Goal: Task Accomplishment & Management: Manage account settings

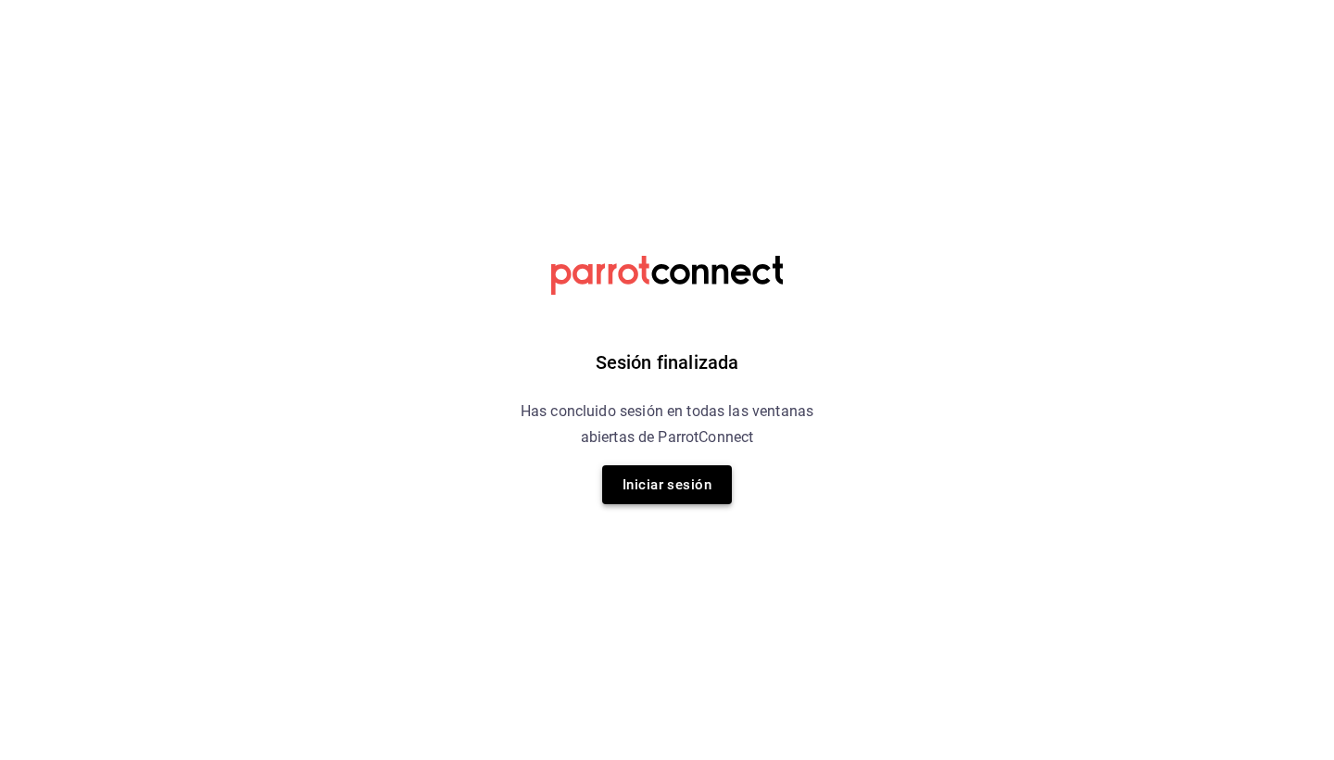
click at [695, 489] on button "Iniciar sesión" at bounding box center [667, 484] width 130 height 39
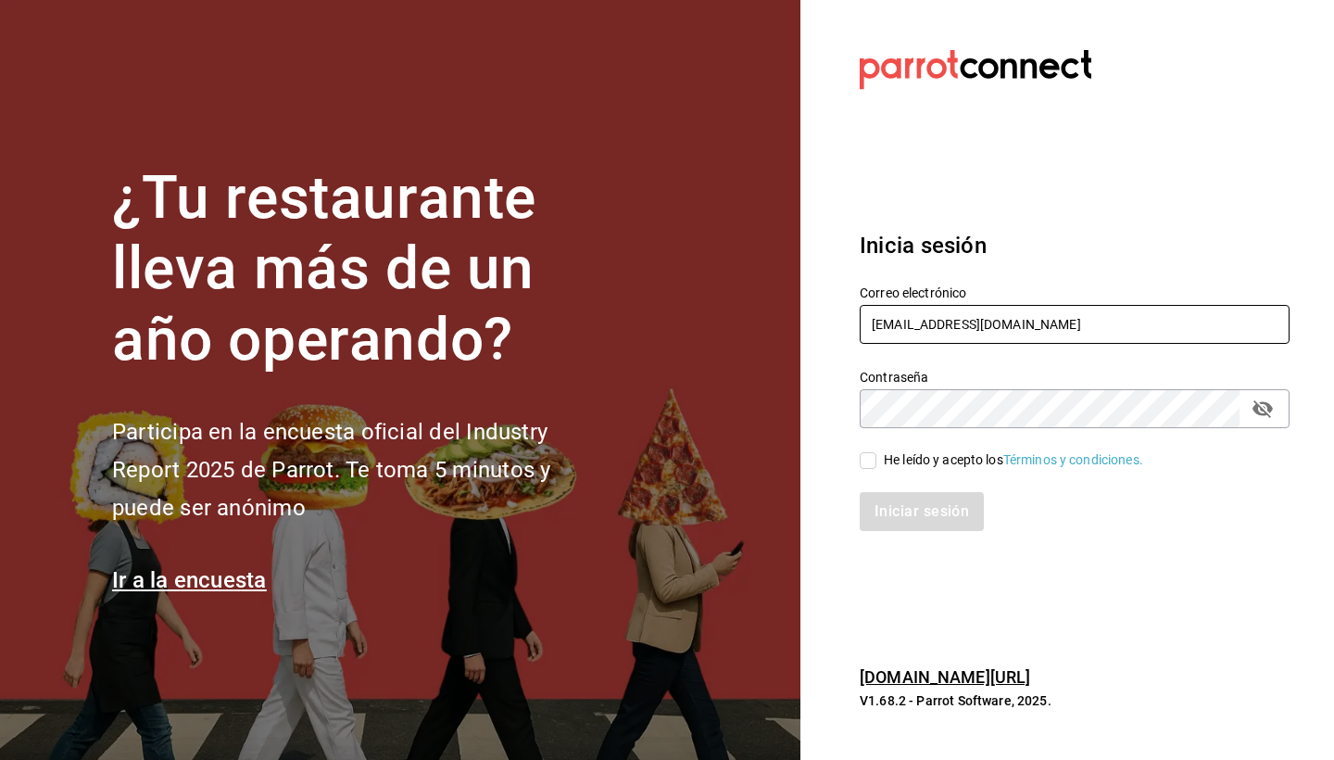
type input "administracion@comaldeamelia.com"
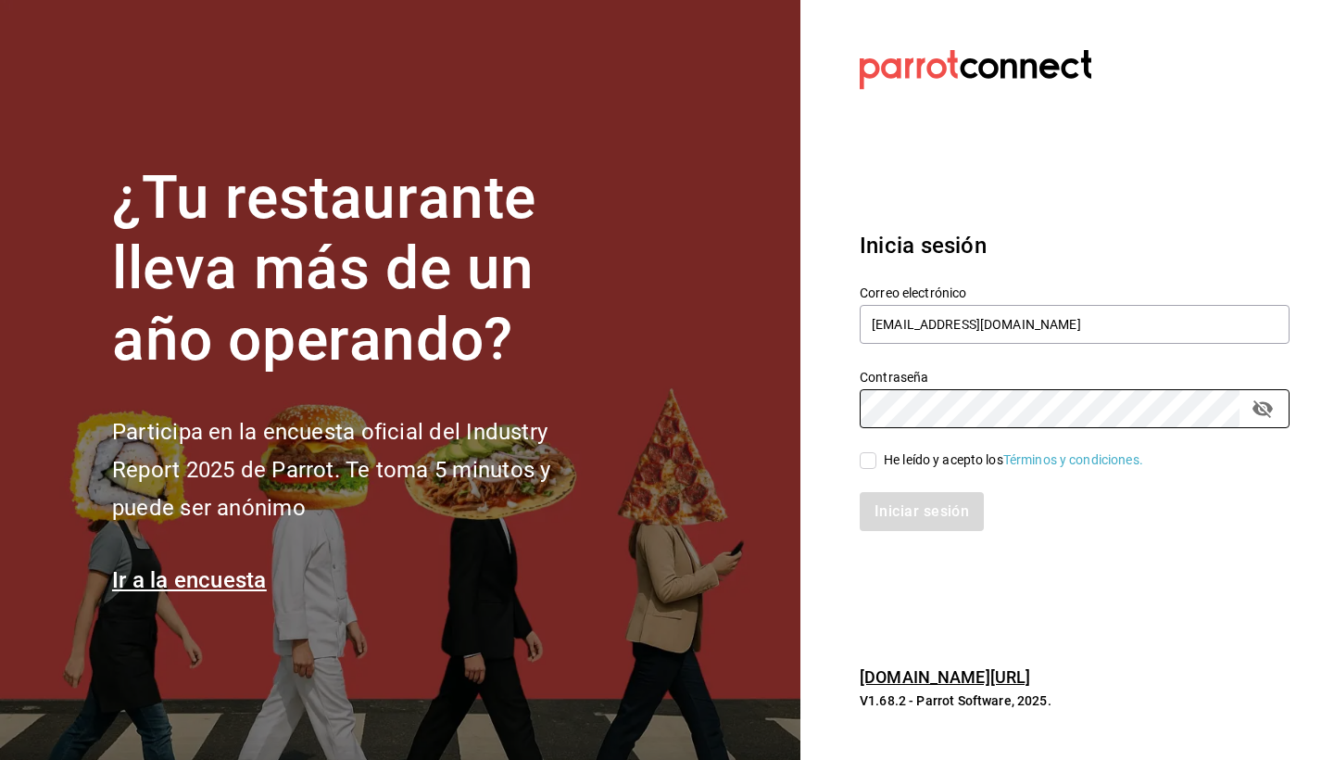
click at [874, 465] on input "He leído y acepto los Términos y condiciones." at bounding box center [868, 460] width 17 height 17
checkbox input "true"
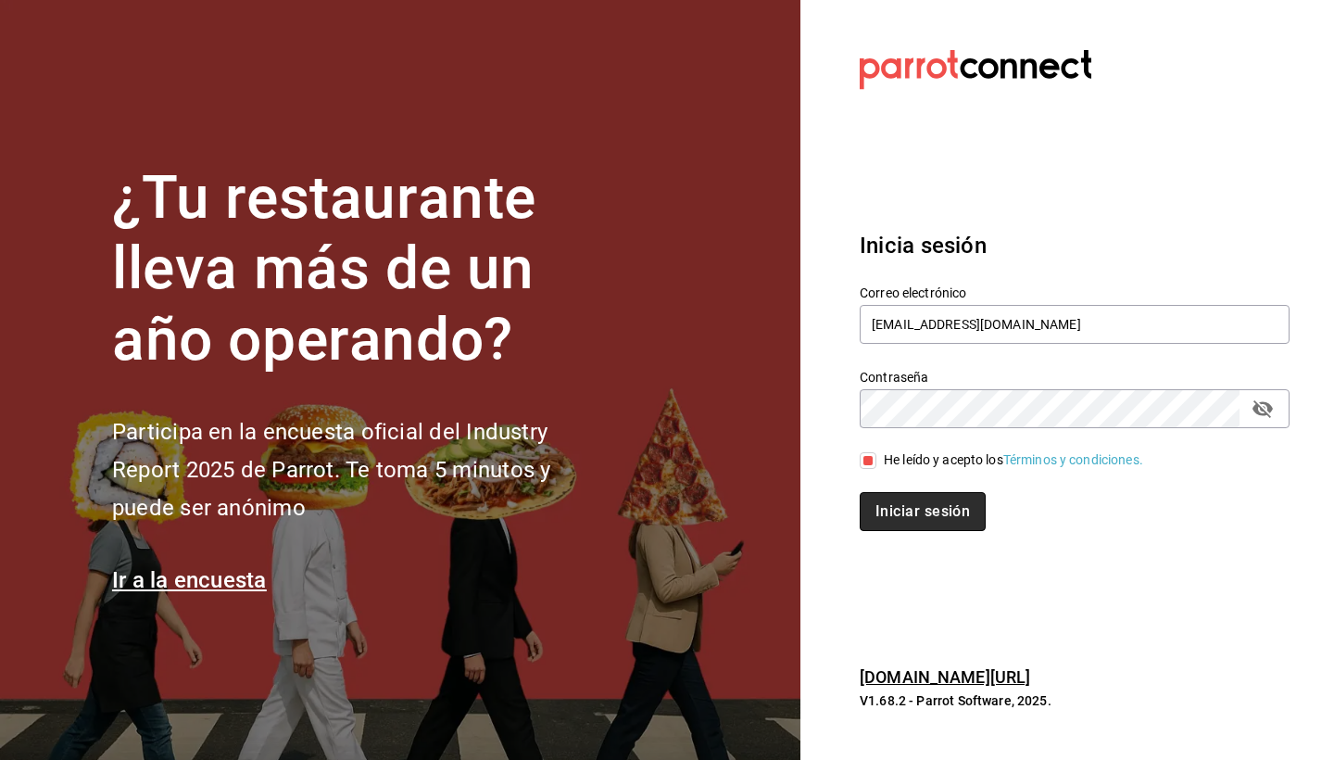
click at [915, 522] on button "Iniciar sesión" at bounding box center [923, 511] width 126 height 39
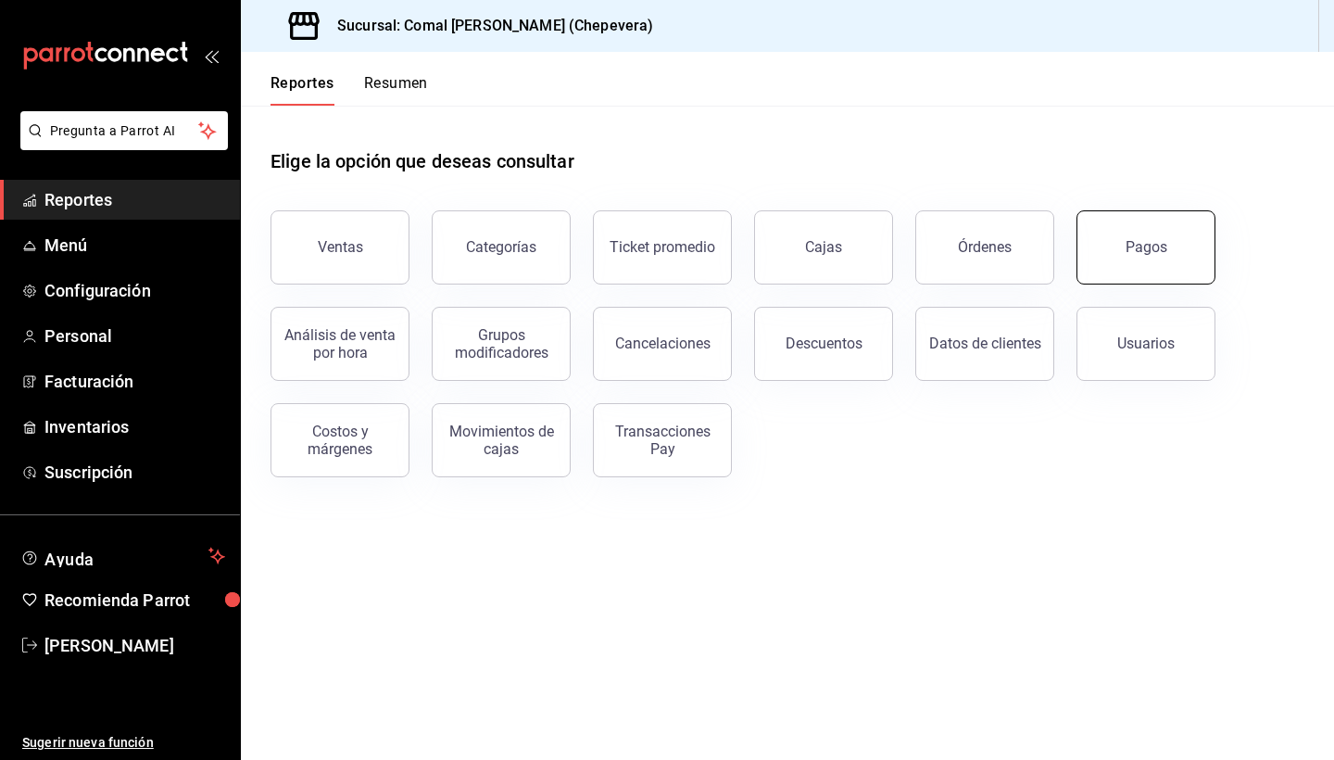
click at [1168, 237] on button "Pagos" at bounding box center [1146, 247] width 139 height 74
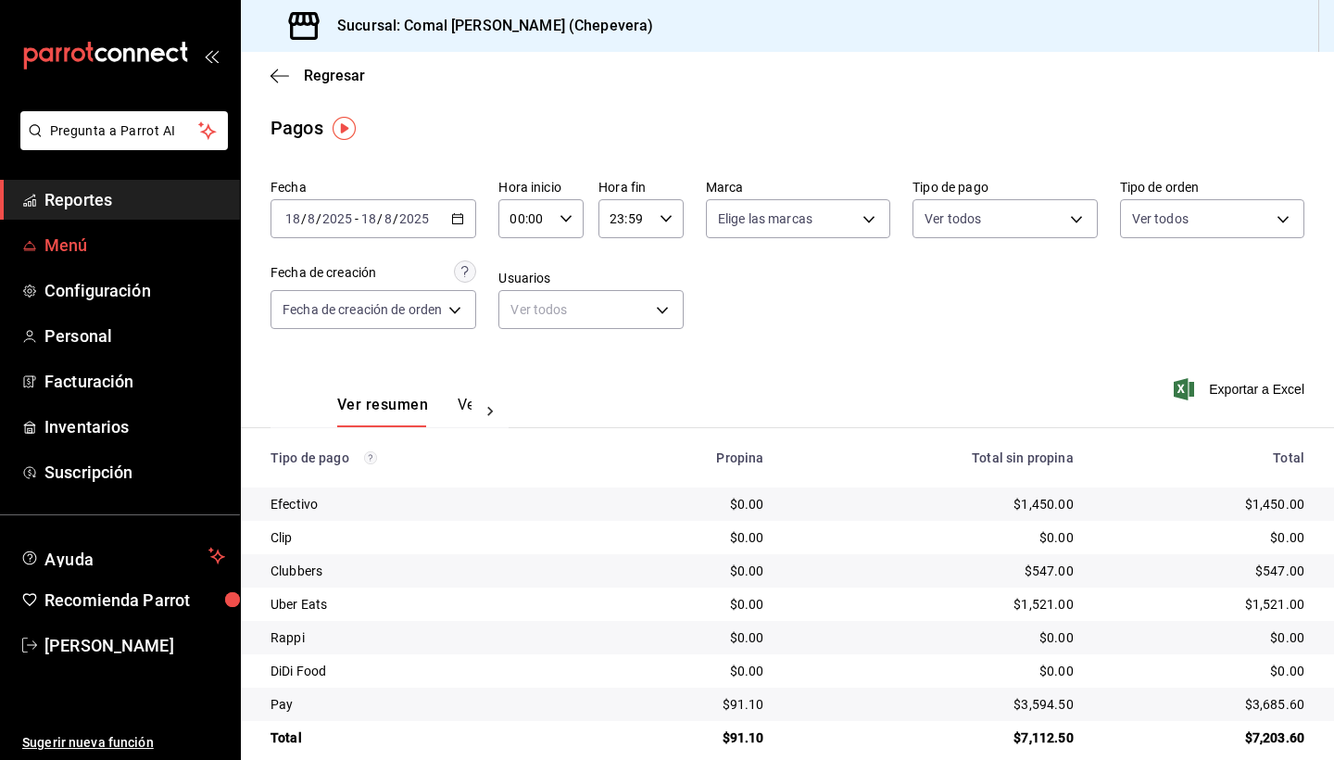
click at [97, 247] on span "Menú" at bounding box center [134, 245] width 181 height 25
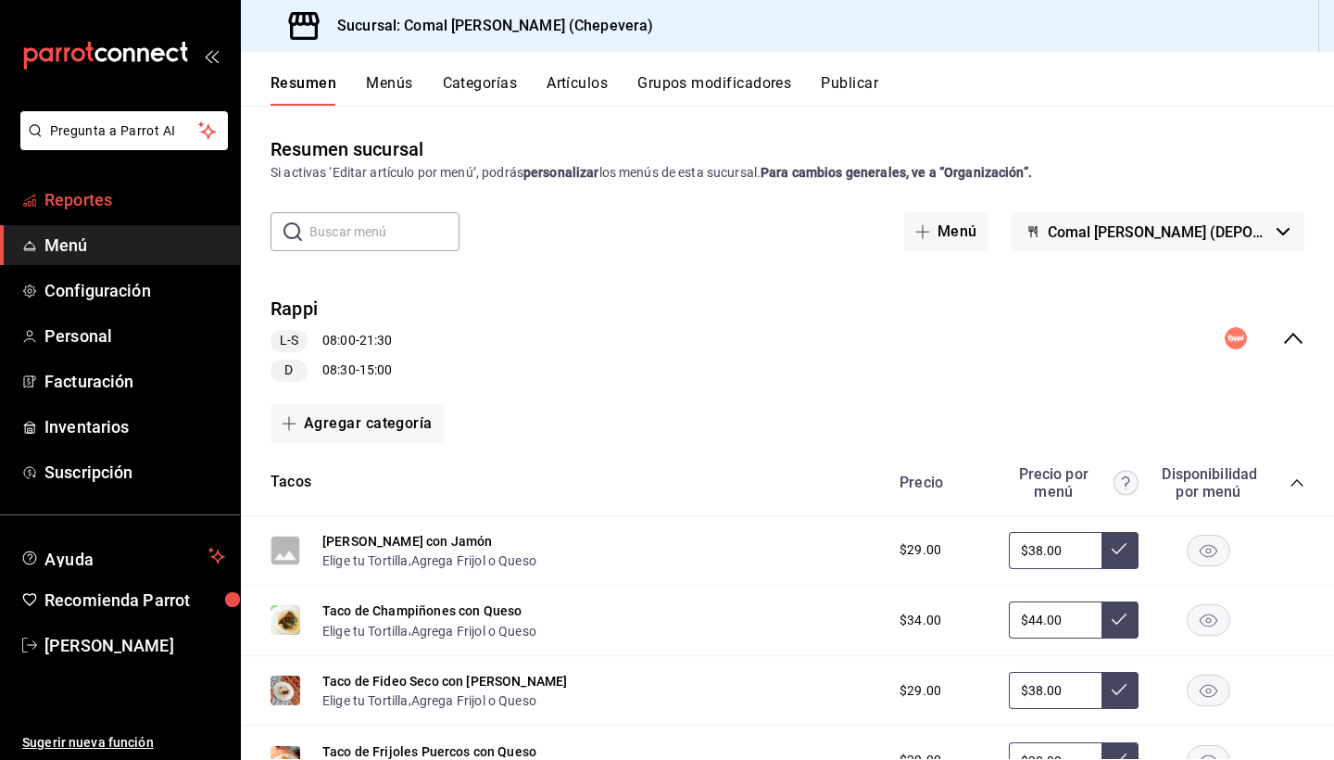
click at [159, 198] on span "Reportes" at bounding box center [134, 199] width 181 height 25
